Goal: Task Accomplishment & Management: Manage account settings

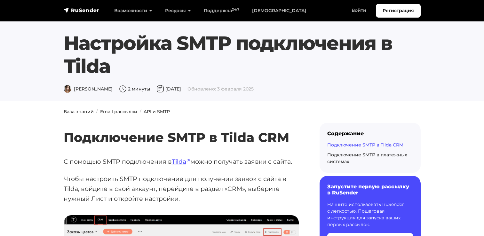
scroll to position [1598, 0]
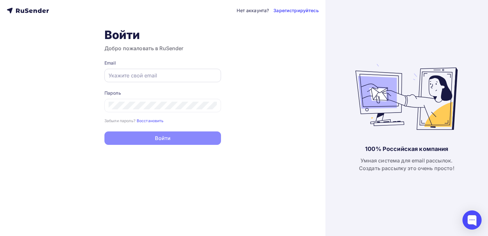
click at [196, 76] on input "text" at bounding box center [163, 76] width 108 height 8
paste input "Akstarguitars"
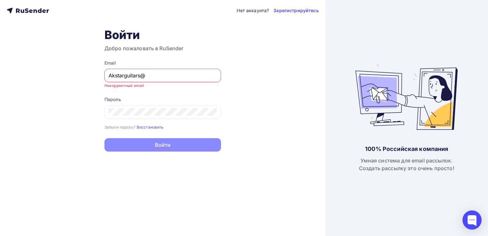
type input "[EMAIL_ADDRESS][DOMAIN_NAME]"
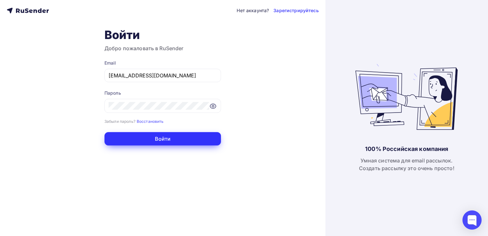
click at [183, 139] on button "Войти" at bounding box center [163, 138] width 117 height 13
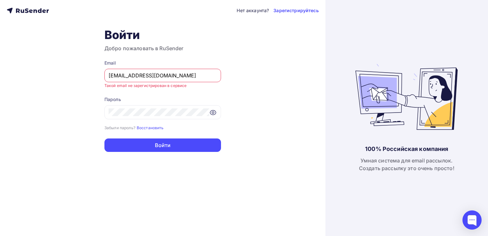
click at [43, 11] on icon at bounding box center [44, 12] width 4 height 4
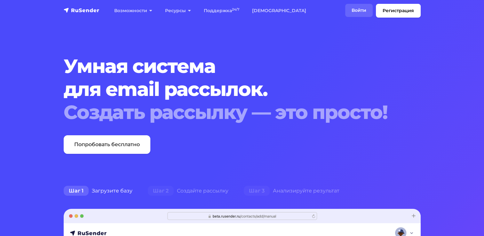
click at [360, 12] on link "Войти" at bounding box center [358, 10] width 27 height 13
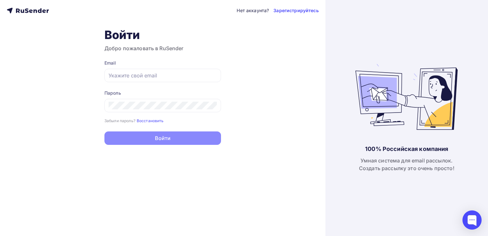
click at [23, 10] on icon at bounding box center [23, 12] width 4 height 4
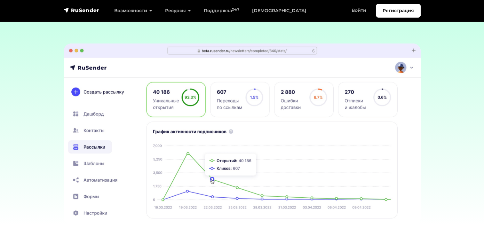
scroll to position [1886, 0]
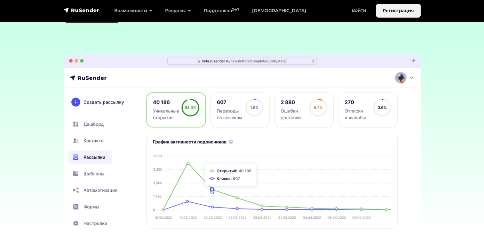
click at [390, 4] on link "Регистрация" at bounding box center [398, 11] width 45 height 14
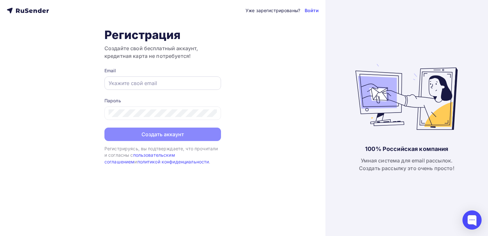
click at [162, 83] on input "text" at bounding box center [163, 83] width 108 height 8
type input "[EMAIL_ADDRESS][DOMAIN_NAME]"
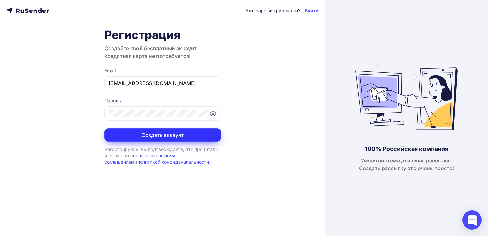
click at [179, 133] on button "Создать аккаунт" at bounding box center [163, 134] width 117 height 13
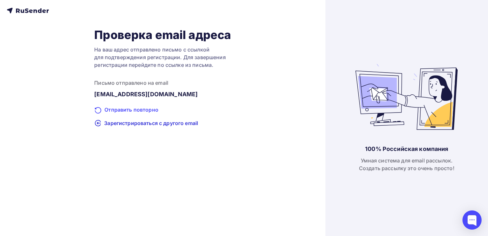
click at [143, 107] on div "Отправить повторно" at bounding box center [162, 110] width 137 height 8
click at [126, 125] on span "Зарегистрироваться с другого email" at bounding box center [151, 123] width 94 height 8
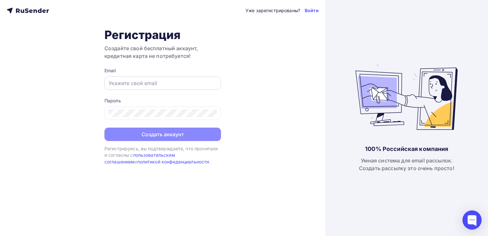
type input "[EMAIL_ADDRESS][DOMAIN_NAME]"
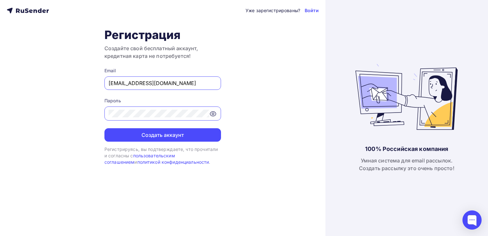
click at [147, 84] on input "akstarguitars@gmail.com" at bounding box center [163, 83] width 108 height 8
drag, startPoint x: 189, startPoint y: 84, endPoint x: 97, endPoint y: 82, distance: 91.7
click at [97, 82] on div "Уже зарегистрированы? Войти Регистрация Создайте свой бесплатный аккаунт, креди…" at bounding box center [163, 118] width 326 height 236
click at [254, 71] on div "Уже зарегистрированы? Войти Регистрация Создайте свой бесплатный аккаунт, креди…" at bounding box center [163, 118] width 326 height 236
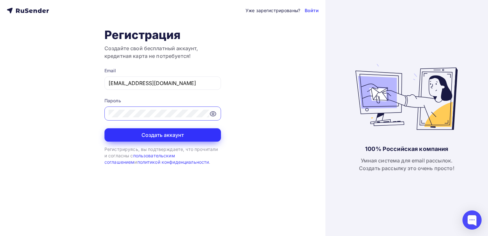
click at [192, 130] on button "Создать аккаунт" at bounding box center [163, 134] width 117 height 13
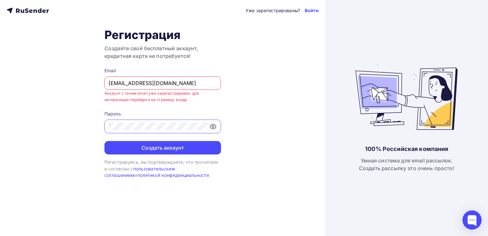
click at [314, 10] on link "Войти" at bounding box center [312, 10] width 14 height 6
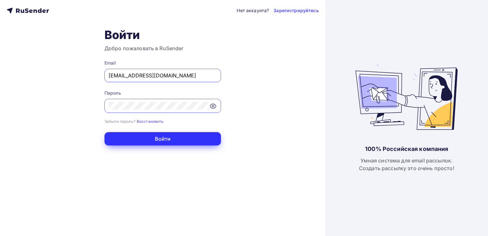
click at [175, 135] on button "Войти" at bounding box center [163, 138] width 117 height 13
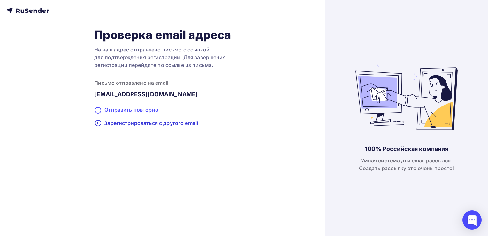
click at [136, 109] on div "Отправить повторно" at bounding box center [162, 110] width 137 height 8
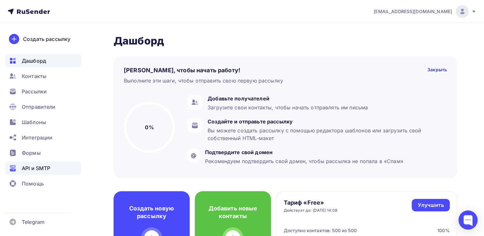
click at [49, 166] on span "API и SMTP" at bounding box center [36, 168] width 28 height 8
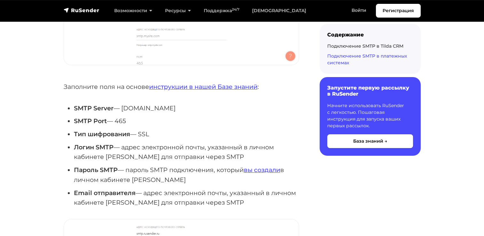
scroll to position [2269, 0]
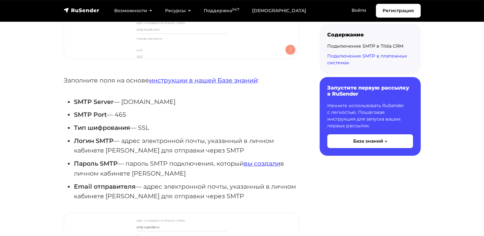
drag, startPoint x: 123, startPoint y: 102, endPoint x: 176, endPoint y: 101, distance: 53.1
click at [176, 101] on li "SMTP Server — smtp.rusender.ru" at bounding box center [186, 102] width 225 height 10
copy li "smtp.rusender.ru"
drag, startPoint x: 116, startPoint y: 114, endPoint x: 135, endPoint y: 114, distance: 18.9
click at [135, 114] on li "SMTP Port — 465" at bounding box center [186, 115] width 225 height 10
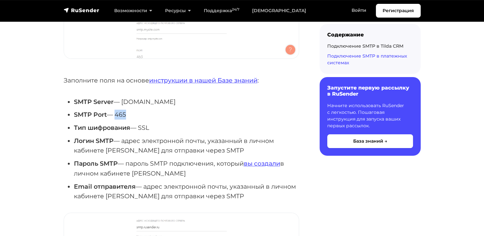
copy li "465"
drag, startPoint x: 143, startPoint y: 127, endPoint x: 166, endPoint y: 127, distance: 23.3
click at [166, 127] on li "Тип шифрования — SSL" at bounding box center [186, 128] width 225 height 10
drag, startPoint x: 166, startPoint y: 127, endPoint x: 153, endPoint y: 127, distance: 12.8
click at [153, 127] on li "Тип шифрования — SSL" at bounding box center [186, 128] width 225 height 10
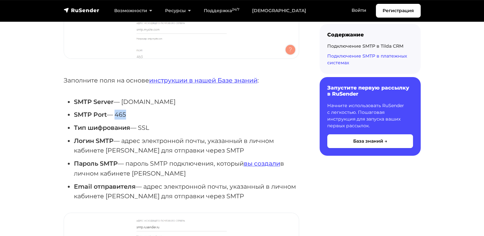
copy li "SSL"
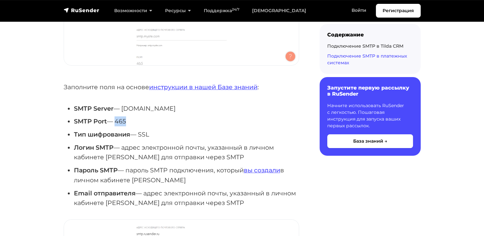
scroll to position [2237, 0]
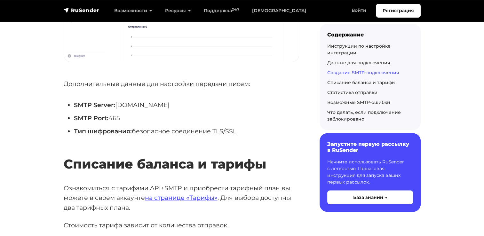
scroll to position [1246, 0]
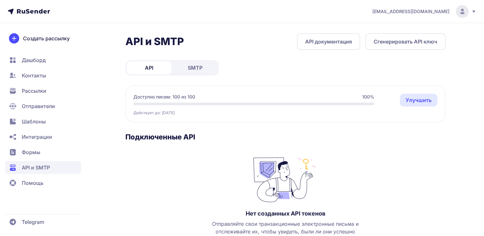
click at [204, 68] on link "SMTP" at bounding box center [195, 67] width 45 height 13
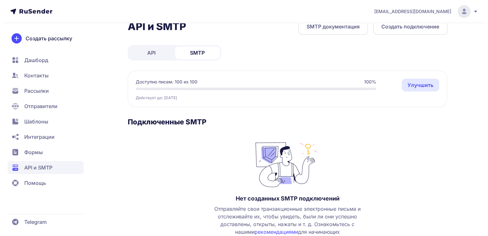
scroll to position [58, 0]
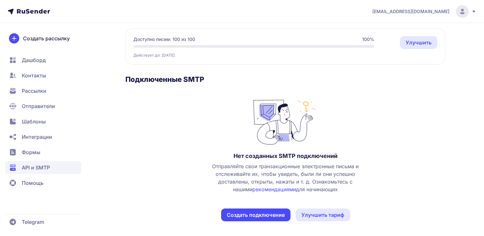
click at [253, 215] on button "Создать подключение" at bounding box center [255, 214] width 69 height 13
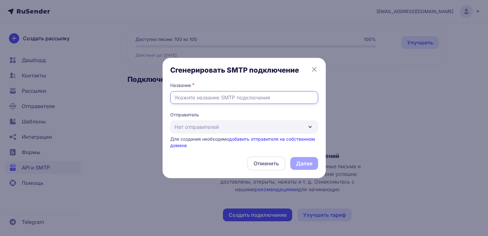
click at [243, 100] on input "text" at bounding box center [244, 97] width 148 height 13
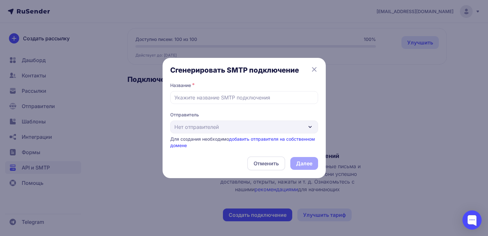
click at [247, 128] on div "Отправитель Нет отправителей Для создания необходимо добавить отправителя на со…" at bounding box center [244, 130] width 148 height 37
click at [249, 141] on link "добавить отправителя на собственном домене" at bounding box center [242, 142] width 145 height 12
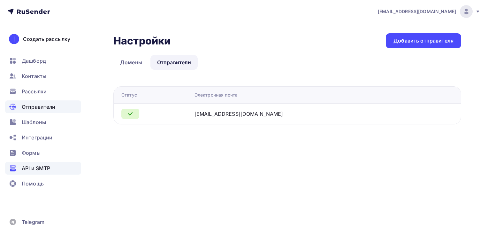
click at [38, 163] on div "API и SMTP" at bounding box center [43, 168] width 76 height 13
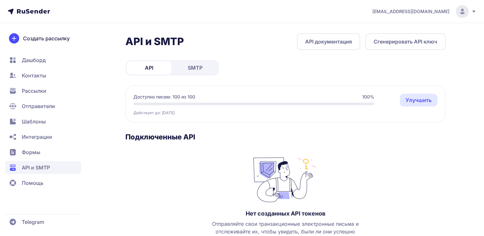
click at [201, 67] on span "SMTP" at bounding box center [195, 68] width 15 height 8
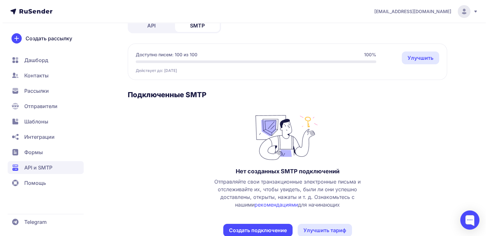
scroll to position [58, 0]
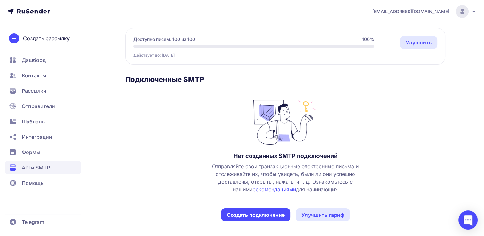
click at [276, 212] on button "Создать подключение" at bounding box center [255, 214] width 69 height 13
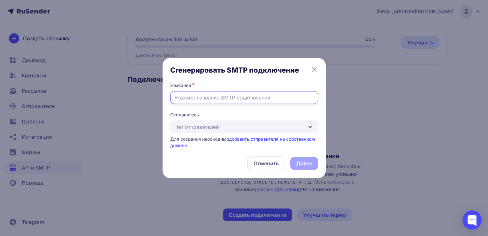
click at [240, 100] on input "text" at bounding box center [244, 97] width 148 height 13
type input "AkStar"
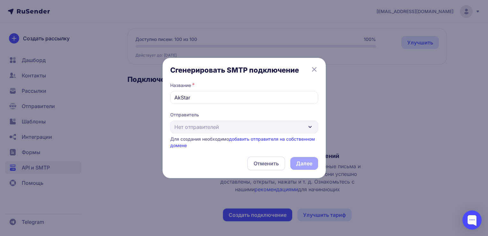
click at [290, 114] on span "Отправитель" at bounding box center [244, 115] width 148 height 6
click at [277, 128] on div "Отправитель Нет отправителей Для создания необходимо добавить отправителя на со…" at bounding box center [244, 130] width 148 height 37
click at [304, 164] on div "Отменить Далее" at bounding box center [244, 163] width 148 height 14
click at [297, 140] on link "добавить отправителя на собственном домене" at bounding box center [242, 142] width 145 height 12
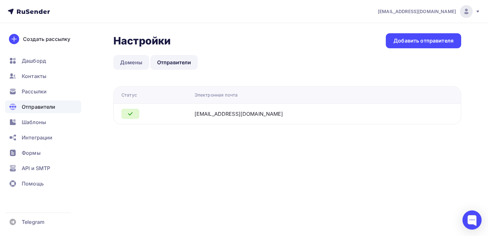
click at [136, 66] on link "Домены" at bounding box center [131, 62] width 36 height 15
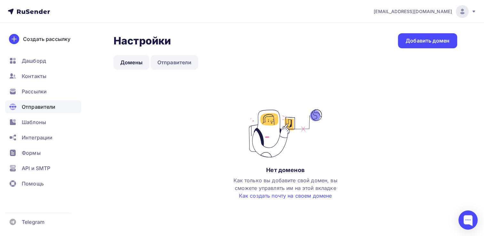
click at [167, 64] on link "Отправители" at bounding box center [175, 62] width 48 height 15
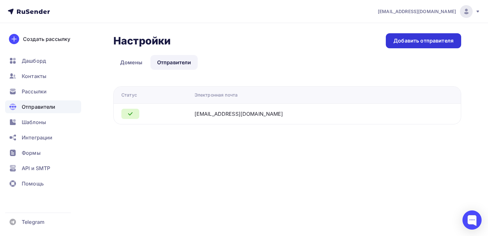
click at [424, 43] on div "Добавить отправителя" at bounding box center [424, 40] width 60 height 7
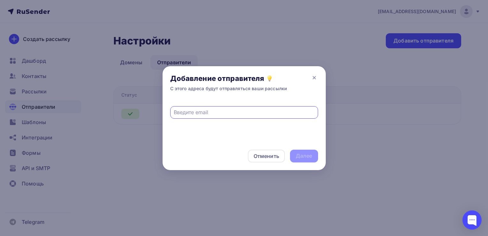
click at [252, 113] on input "text" at bounding box center [244, 112] width 141 height 8
type input "[EMAIL_ADDRESS][DOMAIN_NAME]"
click at [297, 155] on div "Далее" at bounding box center [304, 155] width 17 height 7
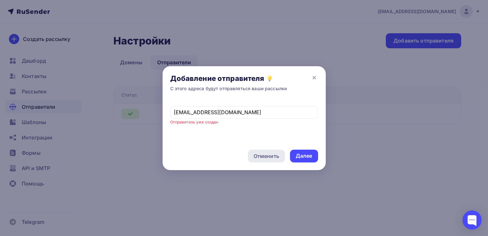
click at [270, 154] on div "Отменить" at bounding box center [267, 156] width 26 height 8
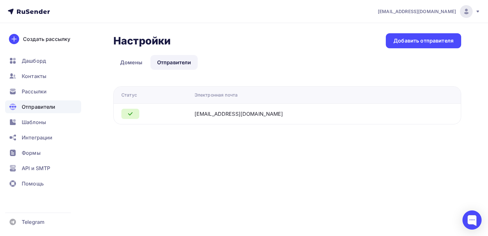
click at [256, 118] on td "akstarguitars@gmail.com" at bounding box center [308, 113] width 233 height 21
click at [44, 165] on span "API и SMTP" at bounding box center [36, 168] width 28 height 8
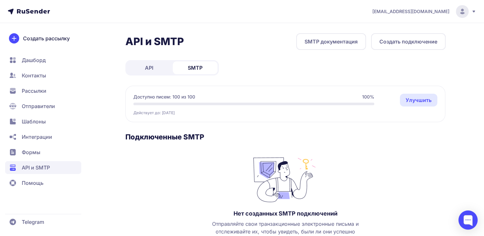
click at [404, 46] on button "Создать подключение" at bounding box center [408, 41] width 74 height 17
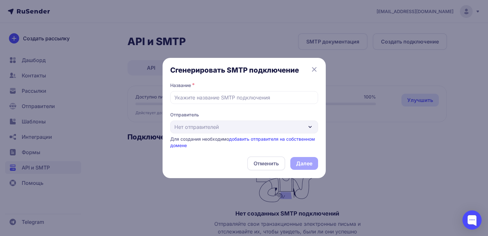
click at [294, 129] on div "Отправитель Нет отправителей Для создания необходимо добавить отправителя на со…" at bounding box center [244, 130] width 148 height 37
drag, startPoint x: 294, startPoint y: 129, endPoint x: 239, endPoint y: 120, distance: 56.0
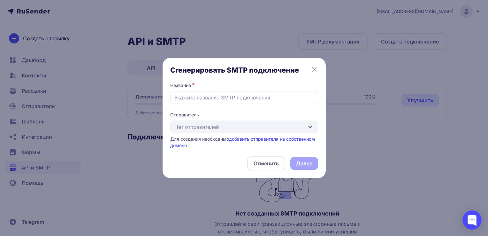
click at [239, 120] on div "Отправитель Нет отправителей Для создания необходимо добавить отправителя на со…" at bounding box center [244, 130] width 148 height 37
click at [264, 142] on div "Для создания необходимо добавить отправителя на собственном домене" at bounding box center [244, 142] width 148 height 13
click at [266, 140] on link "добавить отправителя на собственном домене" at bounding box center [242, 142] width 145 height 12
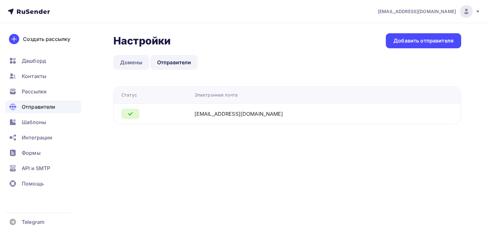
click at [136, 63] on link "Домены" at bounding box center [131, 62] width 36 height 15
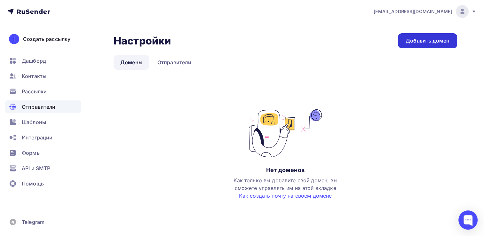
click at [419, 40] on div "Добавить домен" at bounding box center [427, 40] width 44 height 7
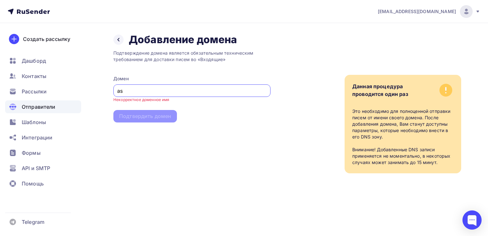
type input "a"
type input "@"
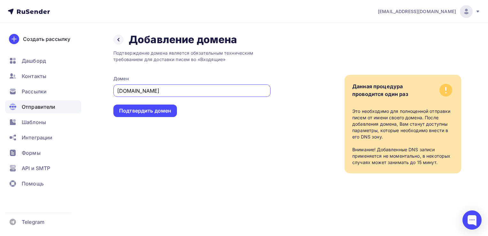
click at [130, 90] on input "[DOMAIN_NAME]" at bounding box center [192, 91] width 150 height 8
type input "[DOMAIN_NAME]"
click at [138, 108] on div "Подтвердить домен" at bounding box center [145, 110] width 52 height 7
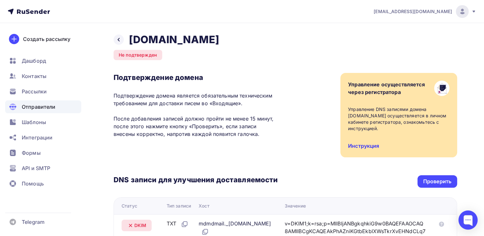
click at [356, 148] on link "Инструкция" at bounding box center [363, 146] width 31 height 6
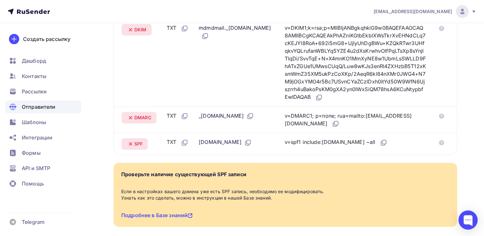
scroll to position [224, 0]
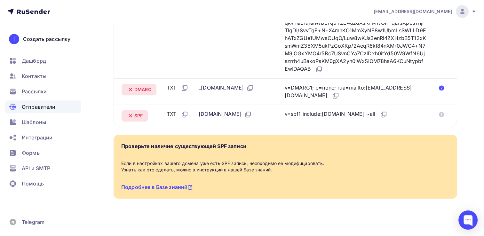
click at [442, 90] on icon at bounding box center [440, 87] width 5 height 5
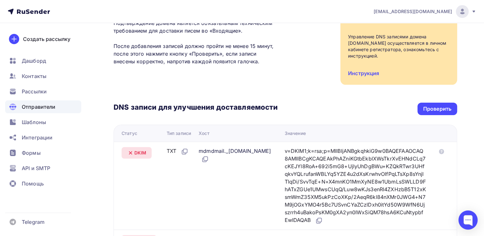
scroll to position [64, 0]
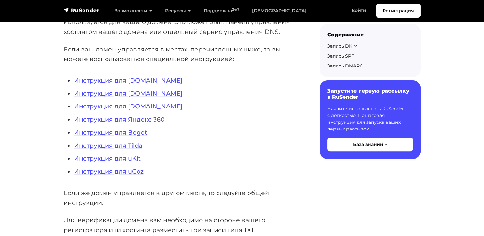
scroll to position [160, 0]
